Goal: Find specific page/section: Find specific page/section

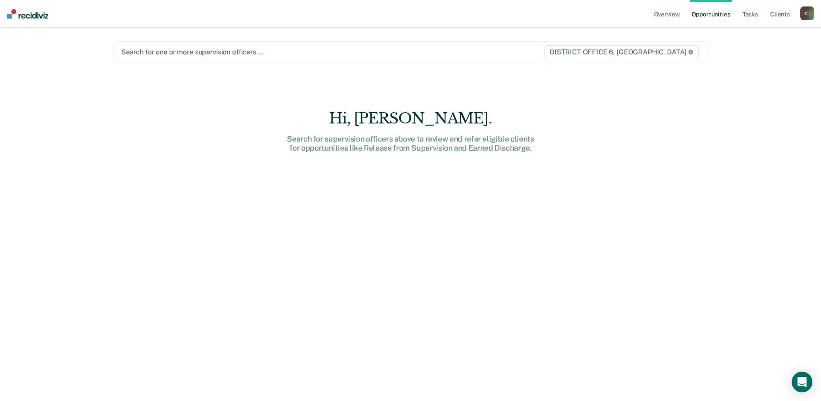
click at [804, 16] on div "[PERSON_NAME]" at bounding box center [807, 13] width 14 height 14
click at [763, 55] on link "Go to Operations" at bounding box center [772, 56] width 69 height 7
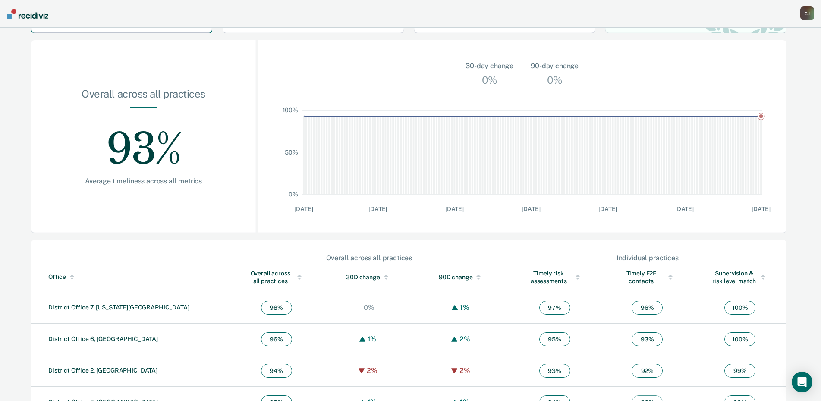
scroll to position [86, 0]
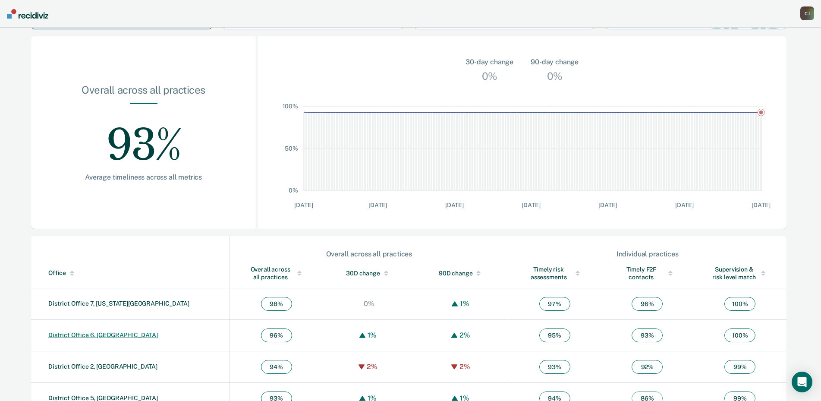
click at [89, 332] on link "District Office 6, [GEOGRAPHIC_DATA]" at bounding box center [103, 334] width 110 height 7
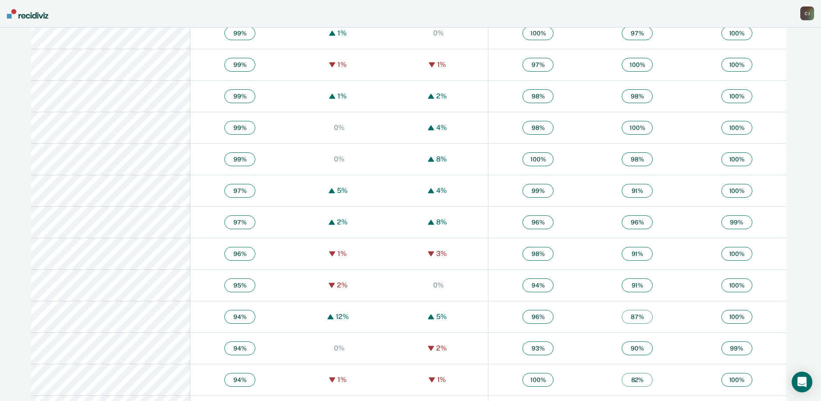
scroll to position [547, 0]
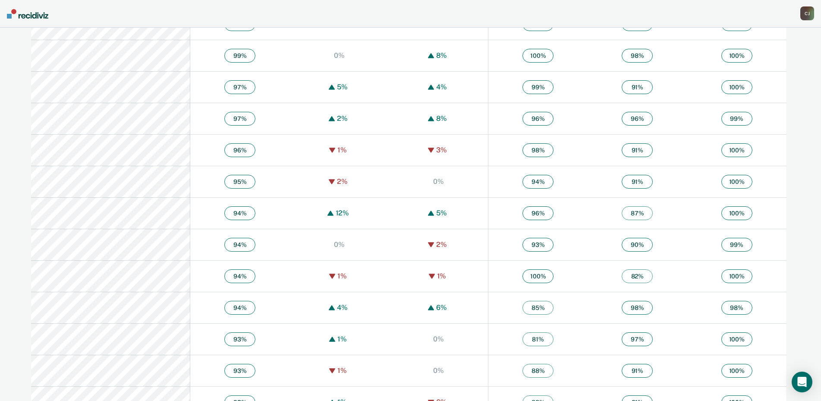
scroll to position [547, 0]
